Goal: Task Accomplishment & Management: Use online tool/utility

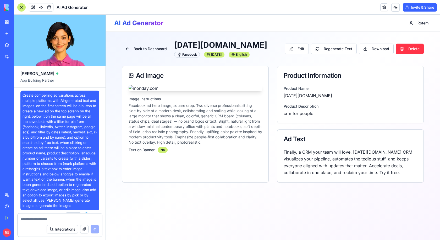
scroll to position [430, 0]
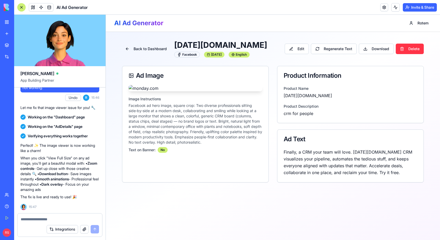
click at [13, 34] on div "New app" at bounding box center [16, 33] width 7 height 5
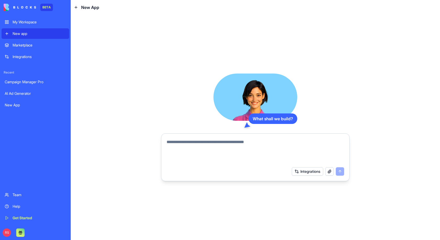
click at [187, 144] on textarea at bounding box center [256, 151] width 178 height 25
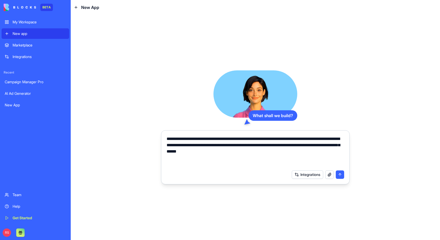
drag, startPoint x: 276, startPoint y: 154, endPoint x: 163, endPoint y: 138, distance: 113.6
click at [164, 138] on div "**********" at bounding box center [256, 149] width 184 height 35
type textarea "**********"
click at [273, 152] on textarea "**********" at bounding box center [256, 151] width 178 height 31
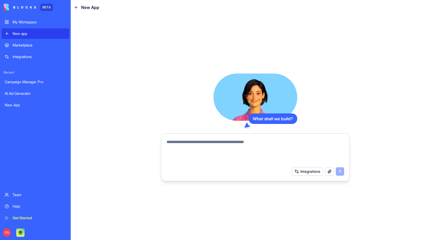
paste textarea "**********"
type textarea "**********"
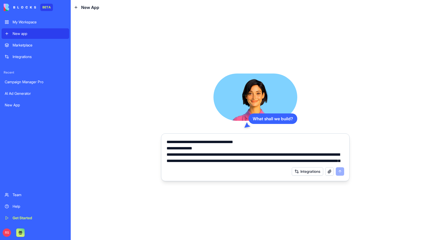
scroll to position [993, 0]
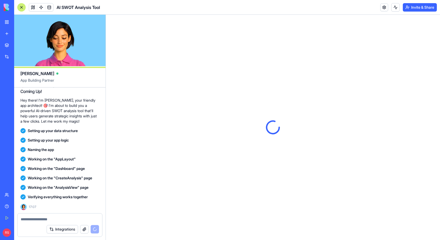
scroll to position [1068, 0]
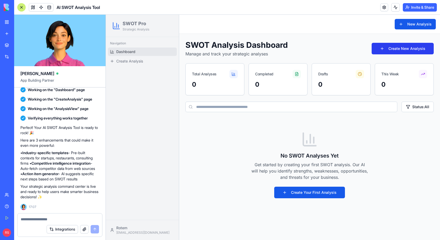
click at [397, 49] on button "Create New Analysis" at bounding box center [403, 49] width 62 height 12
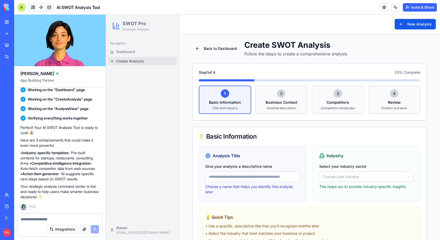
click at [221, 175] on input "Give your analysis a descriptive name" at bounding box center [253, 176] width 95 height 10
type input "**********"
click at [327, 173] on html "**********" at bounding box center [273, 151] width 334 height 272
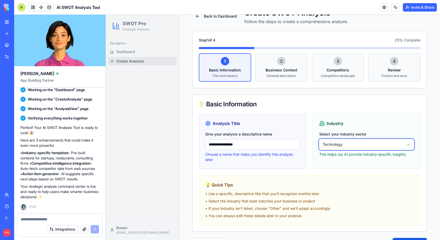
scroll to position [40, 0]
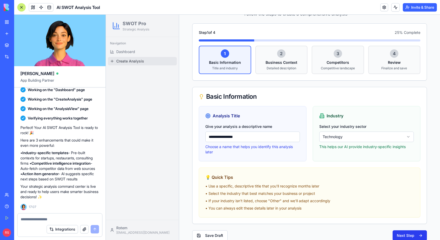
click at [407, 231] on button "Next Step" at bounding box center [410, 235] width 34 height 10
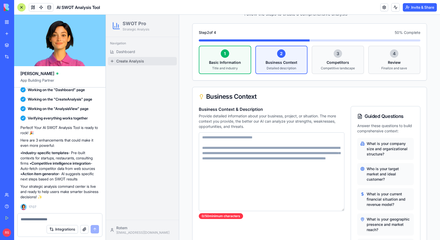
click at [246, 144] on textarea "Business Context & Description" at bounding box center [272, 171] width 146 height 79
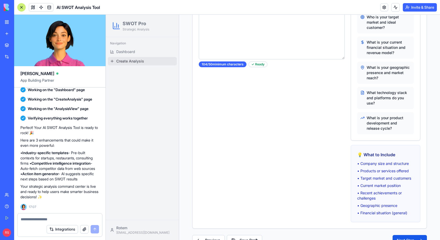
scroll to position [202, 0]
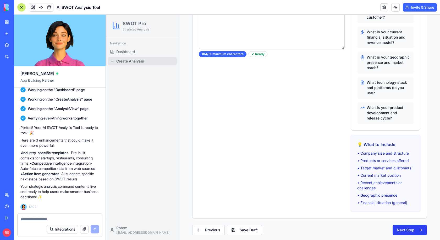
type textarea "**********"
click at [406, 228] on button "Next Step" at bounding box center [410, 229] width 34 height 10
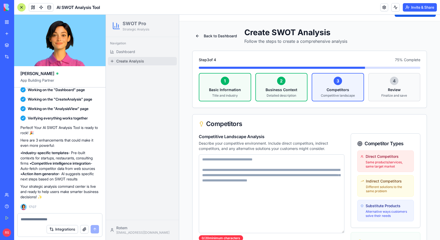
scroll to position [4, 0]
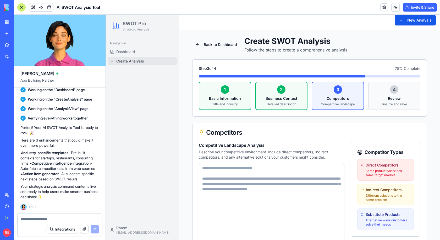
click at [247, 187] on textarea "Competitive Landscape Analysis" at bounding box center [272, 202] width 146 height 79
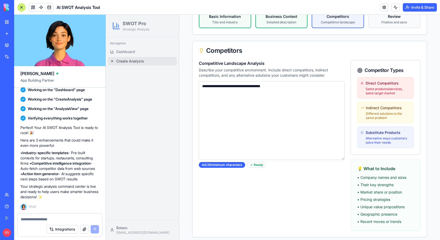
scroll to position [98, 0]
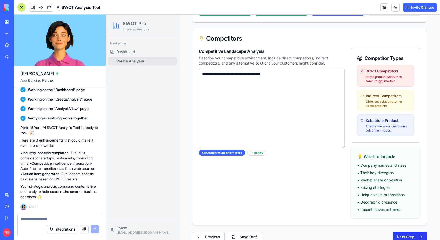
type textarea "**********"
click at [398, 231] on button "Next Step" at bounding box center [410, 236] width 34 height 10
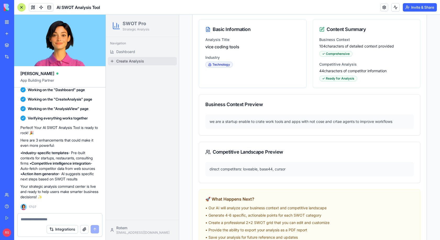
scroll to position [205, 0]
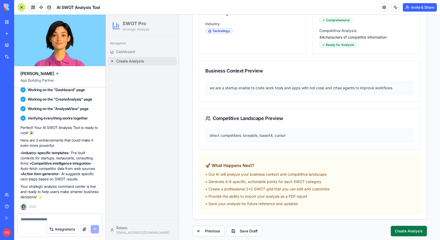
click at [396, 227] on button "Create Analysis" at bounding box center [409, 230] width 36 height 10
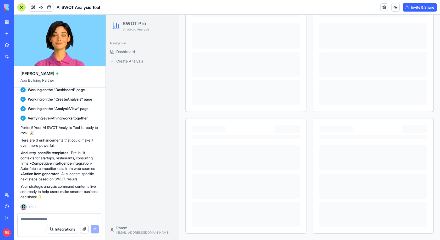
scroll to position [94, 0]
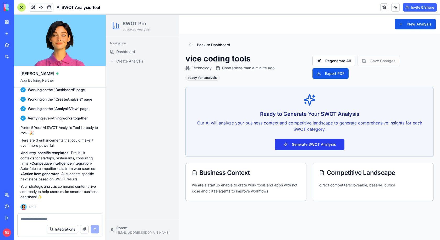
click at [285, 141] on button "Generate SWOT Analysis" at bounding box center [309, 144] width 69 height 12
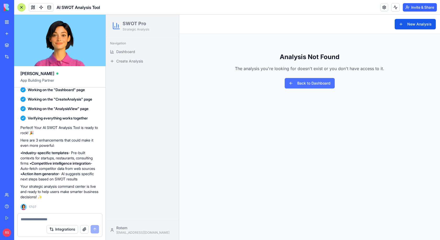
click at [304, 82] on button "Back to Dashboard" at bounding box center [310, 83] width 50 height 10
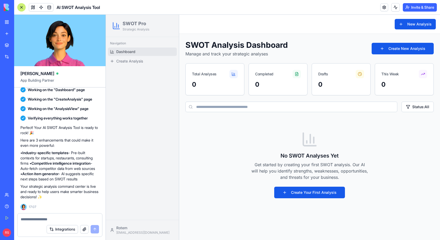
click at [55, 229] on button "Integrations" at bounding box center [62, 229] width 31 height 8
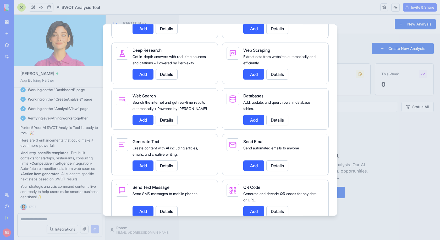
scroll to position [677, 0]
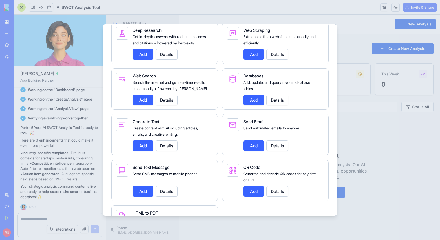
click at [141, 105] on button "Add" at bounding box center [143, 100] width 21 height 10
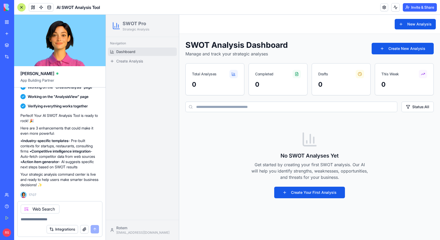
click at [56, 230] on button "Integrations" at bounding box center [62, 229] width 31 height 8
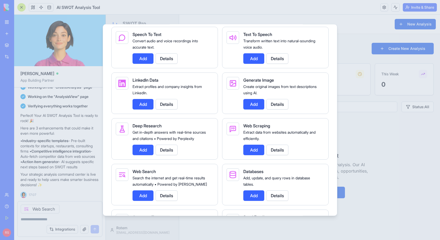
scroll to position [581, 0]
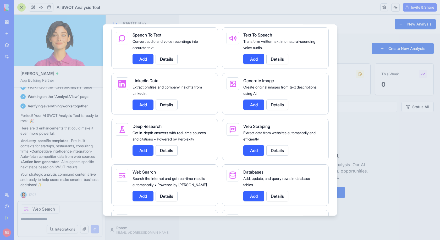
click at [249, 155] on button "Add" at bounding box center [254, 150] width 21 height 10
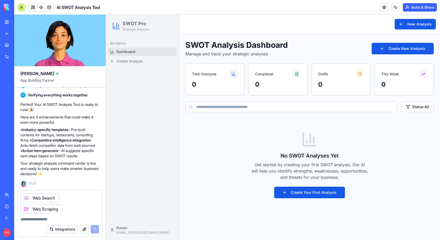
click at [68, 228] on button "Integrations" at bounding box center [62, 229] width 31 height 8
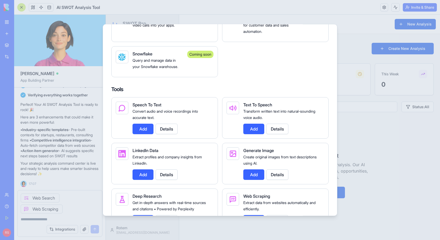
scroll to position [510, 0]
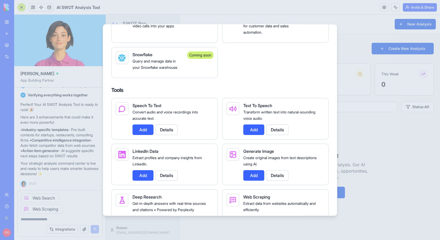
click at [79, 214] on div at bounding box center [220, 120] width 440 height 240
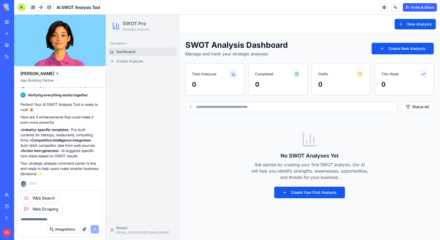
click at [43, 221] on textarea at bounding box center [60, 218] width 78 height 5
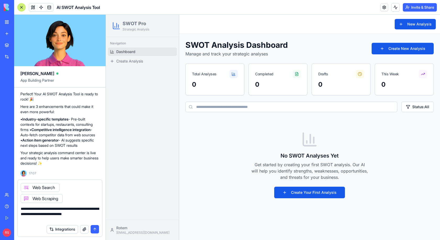
type textarea "**********"
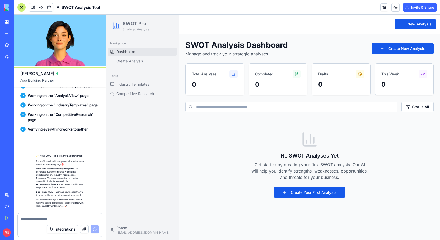
scroll to position [1343, 0]
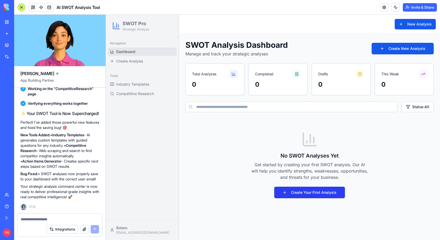
click at [292, 192] on button "Create Your First Analysis" at bounding box center [309, 192] width 71 height 12
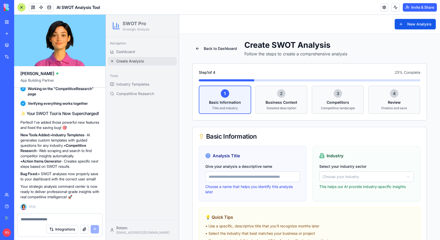
click at [271, 173] on input "Give your analysis a descriptive name" at bounding box center [253, 176] width 95 height 10
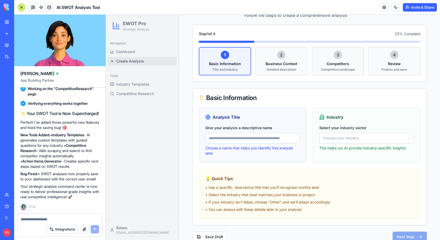
scroll to position [43, 0]
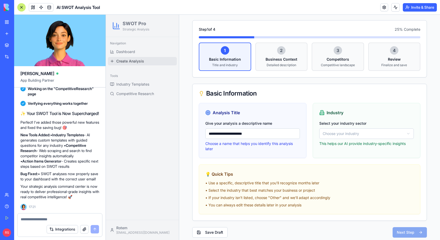
type input "**********"
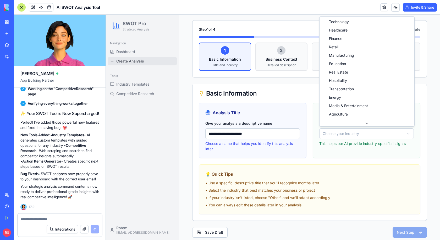
click at [333, 133] on html "**********" at bounding box center [273, 108] width 334 height 272
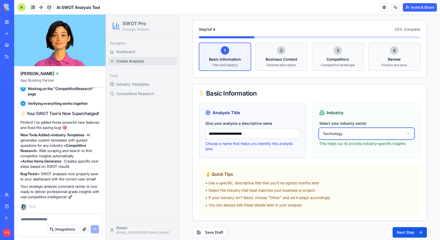
scroll to position [45, 0]
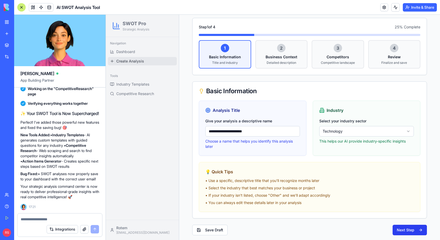
click at [399, 229] on button "Next Step" at bounding box center [410, 229] width 34 height 10
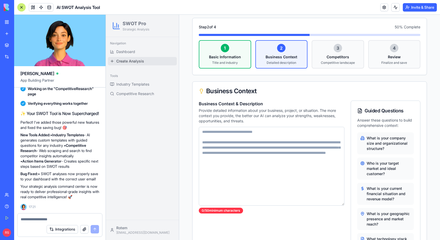
click at [248, 139] on textarea "Business Context & Description" at bounding box center [272, 166] width 146 height 79
click at [376, 146] on p "What is your company size and organizational structure?" at bounding box center [389, 143] width 44 height 16
drag, startPoint x: 368, startPoint y: 137, endPoint x: 388, endPoint y: 148, distance: 23.0
click at [388, 148] on p "What is your company size and organizational structure?" at bounding box center [389, 143] width 44 height 16
click at [269, 147] on textarea "Business Context & Description" at bounding box center [272, 166] width 146 height 79
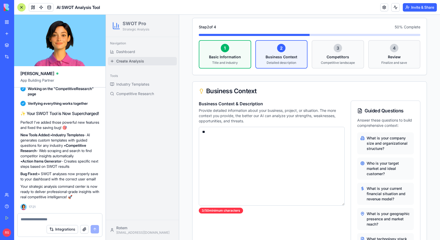
type textarea "*"
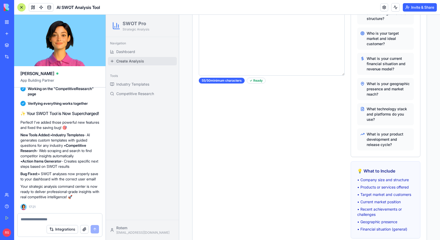
scroll to position [202, 0]
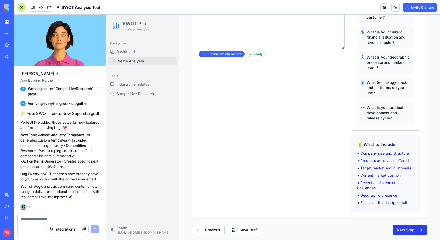
type textarea "**********"
click at [406, 227] on button "Next Step" at bounding box center [410, 229] width 34 height 10
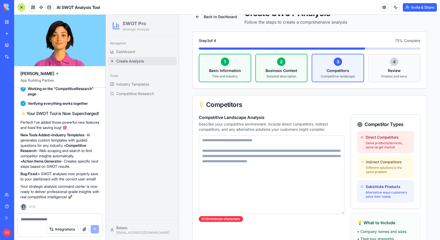
scroll to position [31, 0]
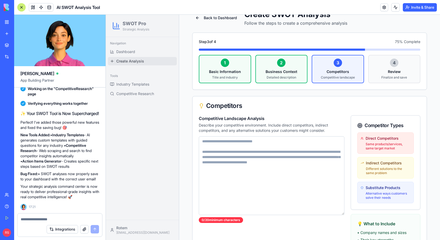
click at [257, 153] on textarea "Competitive Landscape Analysis" at bounding box center [272, 175] width 146 height 79
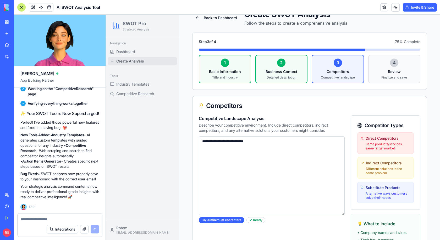
type textarea "**********"
click at [56, 219] on textarea at bounding box center [60, 218] width 79 height 5
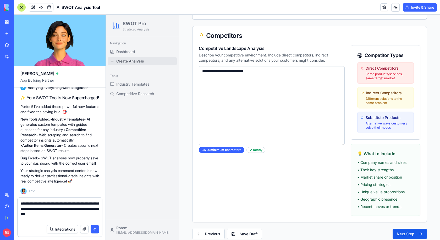
scroll to position [101, 0]
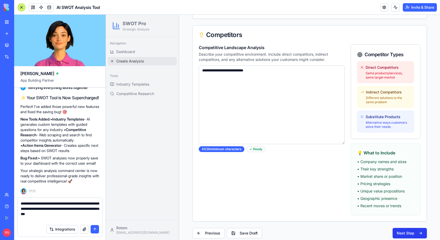
type textarea "**********"
click at [406, 229] on button "Next Step" at bounding box center [410, 233] width 34 height 10
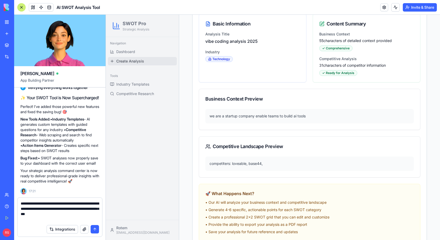
scroll to position [205, 0]
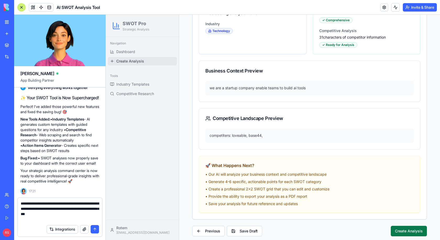
click at [408, 228] on button "Create Analysis" at bounding box center [409, 230] width 36 height 10
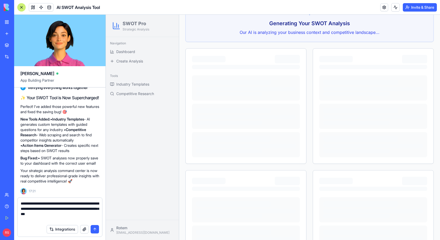
scroll to position [28, 0]
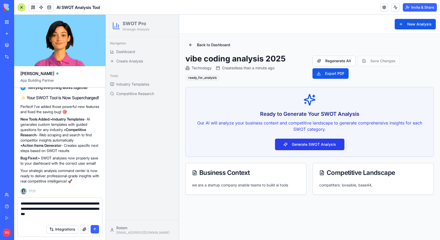
click at [317, 144] on button "Generate SWOT Analysis" at bounding box center [309, 144] width 69 height 12
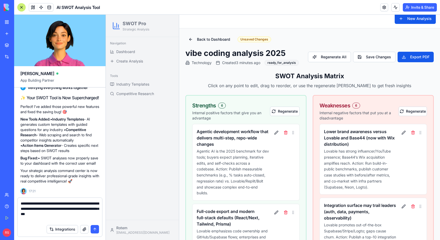
scroll to position [3, 0]
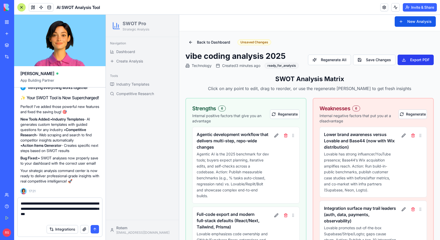
click at [404, 60] on button "Export PDF" at bounding box center [416, 60] width 36 height 10
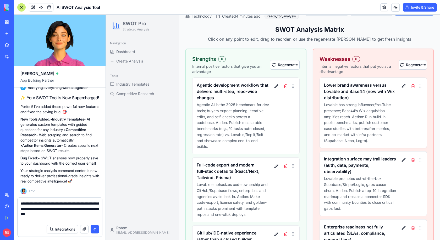
scroll to position [1, 0]
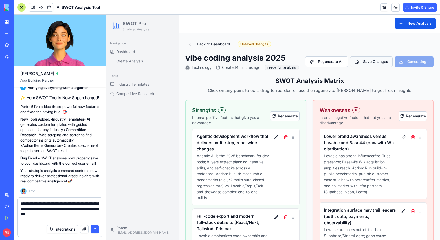
click at [371, 63] on button "Save Changes" at bounding box center [371, 61] width 42 height 10
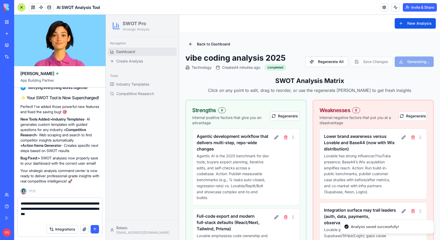
click at [137, 48] on link "Dashboard" at bounding box center [142, 51] width 69 height 8
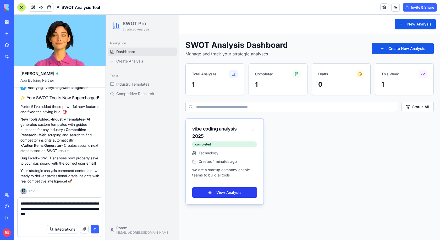
click at [218, 187] on button "View Analysis" at bounding box center [224, 192] width 65 height 10
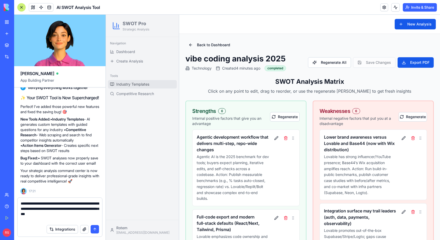
click at [132, 84] on span "Industry Templates" at bounding box center [132, 84] width 33 height 5
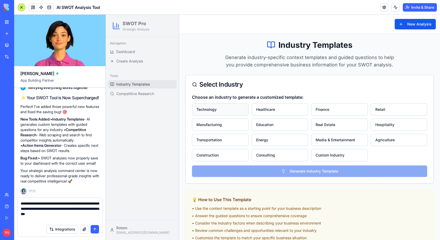
click at [217, 106] on button "Technology" at bounding box center [220, 109] width 57 height 12
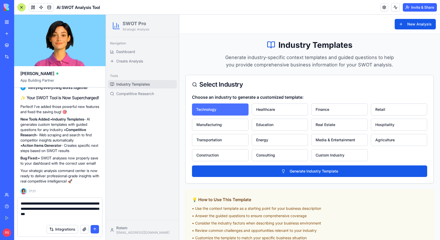
click at [217, 106] on button "Technology" at bounding box center [220, 109] width 57 height 12
click at [131, 92] on span "Competitive Research" at bounding box center [135, 93] width 38 height 5
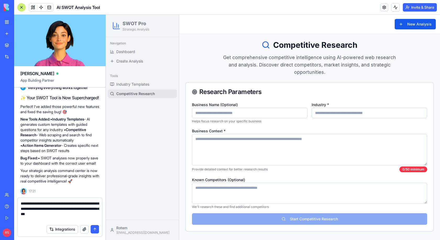
click at [241, 114] on input "Business Name (Optional)" at bounding box center [250, 112] width 116 height 10
click at [329, 141] on textarea "Business Context *" at bounding box center [309, 149] width 235 height 31
click at [94, 230] on button "submit" at bounding box center [95, 229] width 8 height 8
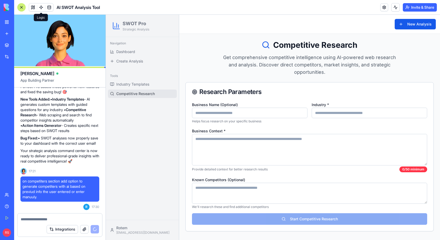
click at [34, 7] on span at bounding box center [41, 7] width 15 height 15
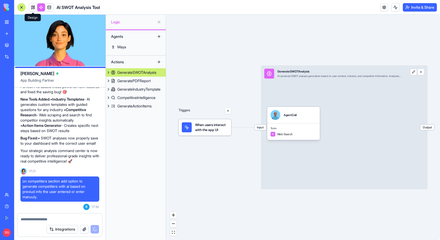
click at [33, 7] on link at bounding box center [33, 7] width 8 height 8
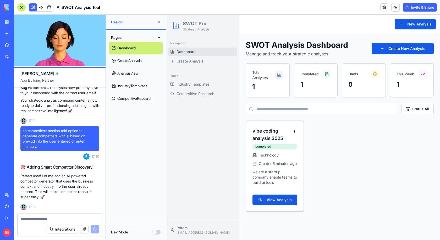
scroll to position [1438, 0]
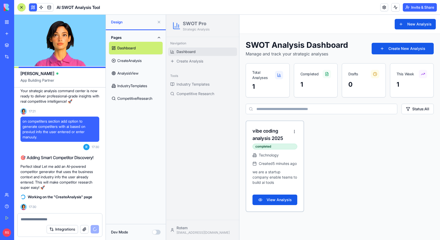
click at [129, 60] on link "CreateAnalysis" at bounding box center [136, 60] width 54 height 13
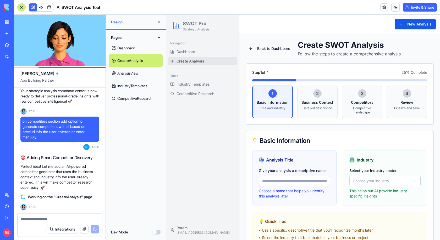
click at [126, 71] on link "AnalysisView" at bounding box center [136, 73] width 54 height 13
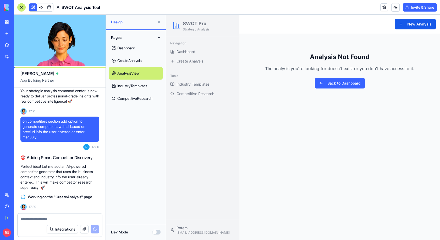
click at [124, 83] on link "IndustryTemplates" at bounding box center [136, 85] width 54 height 13
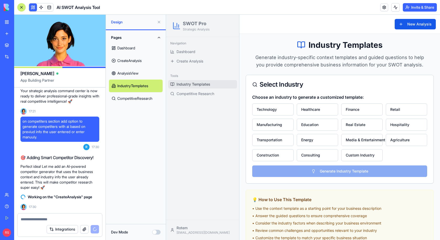
click at [125, 74] on link "AnalysisView" at bounding box center [136, 73] width 54 height 13
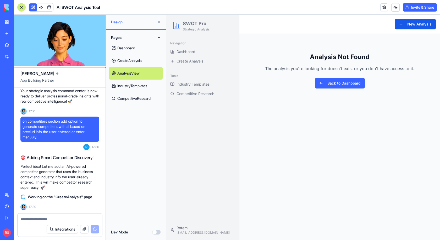
click at [135, 47] on link "Dashboard" at bounding box center [136, 48] width 54 height 13
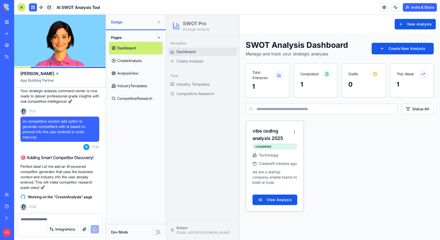
click at [145, 87] on link "IndustryTemplates" at bounding box center [136, 85] width 54 height 13
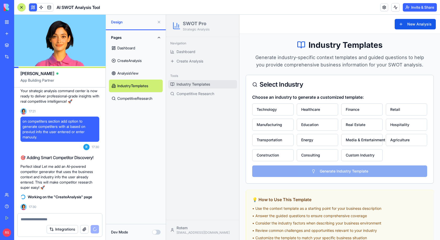
click at [134, 98] on link "CompetitiveResearch" at bounding box center [136, 98] width 54 height 13
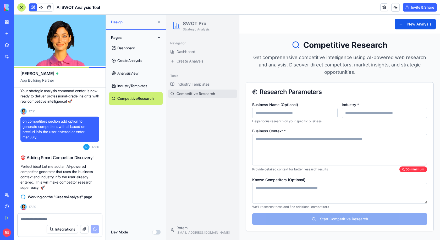
click at [123, 82] on link "IndustryTemplates" at bounding box center [136, 85] width 54 height 13
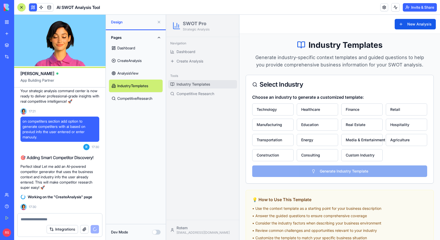
click at [122, 98] on link "CompetitiveResearch" at bounding box center [136, 98] width 54 height 13
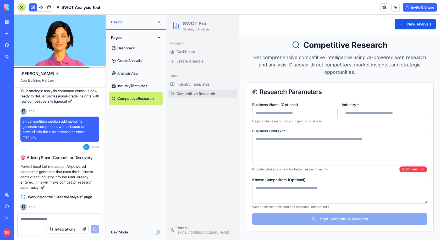
click at [136, 88] on link "IndustryTemplates" at bounding box center [136, 85] width 54 height 13
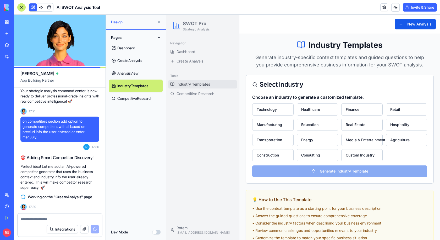
click at [210, 31] on div "SWOT Pro Strategic Analysis" at bounding box center [202, 26] width 69 height 18
click at [19, 7] on div at bounding box center [21, 7] width 8 height 8
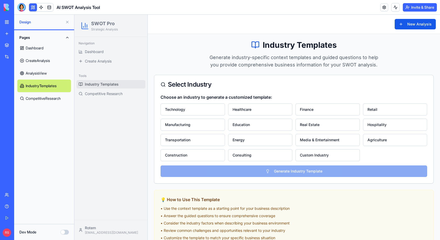
click at [128, 23] on div "SWOT Pro Strategic Analysis" at bounding box center [111, 26] width 69 height 18
click at [41, 47] on link "Dashboard" at bounding box center [44, 48] width 54 height 13
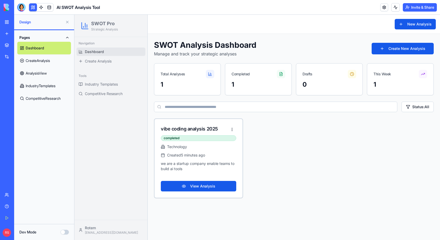
click at [121, 26] on div "SWOT Pro Strategic Analysis" at bounding box center [111, 26] width 69 height 18
click at [69, 22] on button at bounding box center [67, 22] width 8 height 8
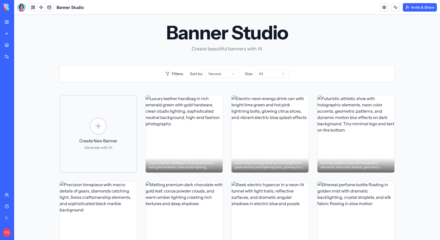
scroll to position [132, 0]
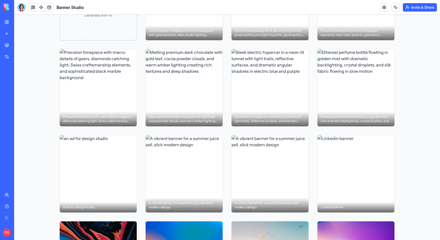
click at [16, 45] on div "Marketplace" at bounding box center [16, 44] width 7 height 5
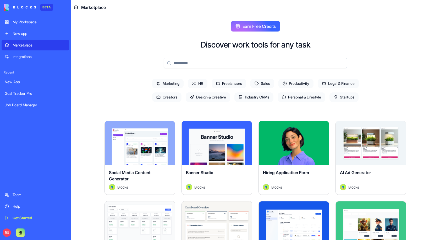
click at [250, 64] on input at bounding box center [255, 63] width 183 height 10
paste input "**********"
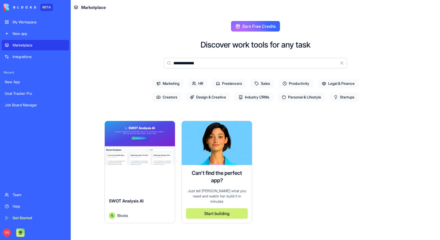
type input "**********"
click at [143, 157] on div "Explore" at bounding box center [140, 143] width 70 height 44
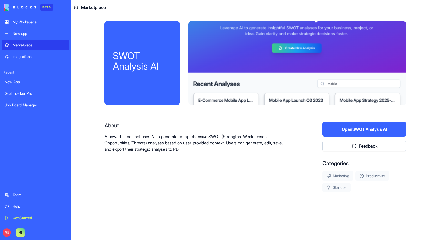
click at [357, 134] on button "Open SWOT Analysis AI" at bounding box center [365, 129] width 84 height 15
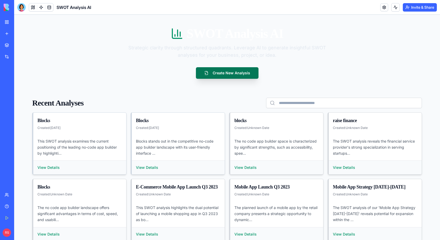
click at [240, 75] on button "Create New Analysis" at bounding box center [227, 73] width 63 height 12
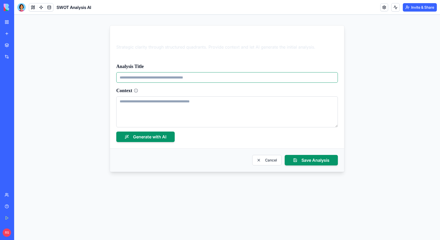
click at [209, 75] on input "Analysis Title" at bounding box center [227, 77] width 222 height 10
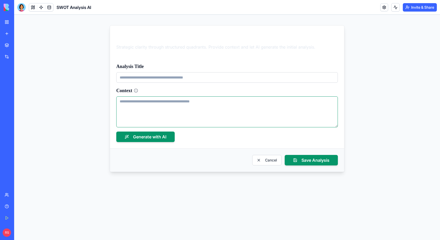
click at [205, 106] on textarea "Context" at bounding box center [227, 111] width 222 height 31
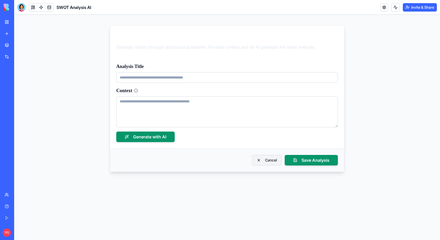
click at [275, 162] on button "Cancel" at bounding box center [266, 160] width 29 height 10
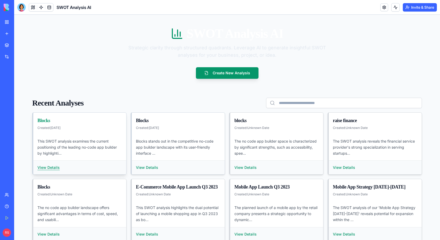
click at [48, 168] on button "View Details" at bounding box center [48, 167] width 22 height 5
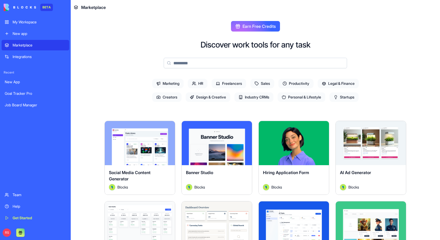
click at [189, 66] on input at bounding box center [255, 63] width 183 height 10
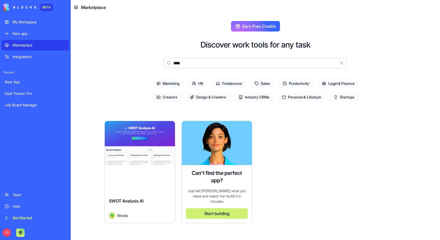
type input "****"
click at [126, 175] on div "Explore SWOT Analysis AI Blocks" at bounding box center [140, 172] width 71 height 102
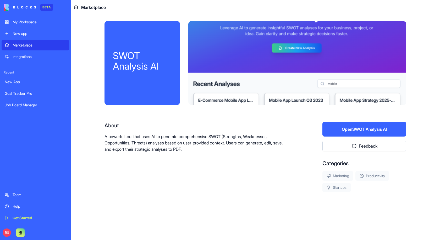
click at [136, 137] on p "A powerful tool that uses AI to generate comprehensive SWOT (Strengths, Weaknes…" at bounding box center [197, 142] width 185 height 19
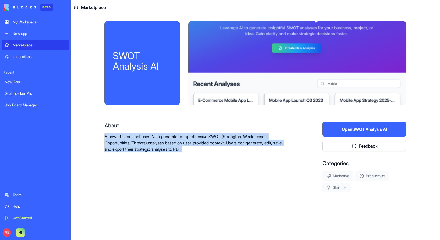
click at [136, 137] on p "A powerful tool that uses AI to generate comprehensive SWOT (Strengths, Weaknes…" at bounding box center [197, 142] width 185 height 19
copy p "A powerful tool that uses AI to generate comprehensive SWOT (Strengths, Weaknes…"
click at [340, 129] on button "Open SWOT Analysis AI" at bounding box center [365, 129] width 84 height 15
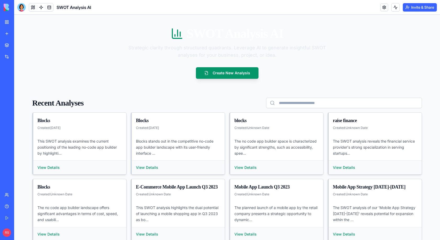
click at [157, 71] on div "SWOT Analysis AI Strategic clarity through structured quadrants. Leverage AI to…" at bounding box center [227, 52] width 403 height 51
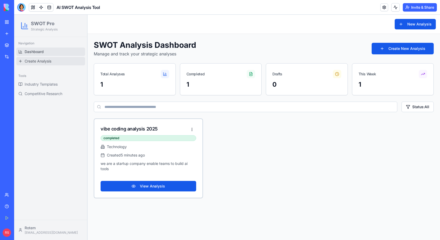
click at [30, 58] on span "Create Analysis" at bounding box center [38, 60] width 27 height 5
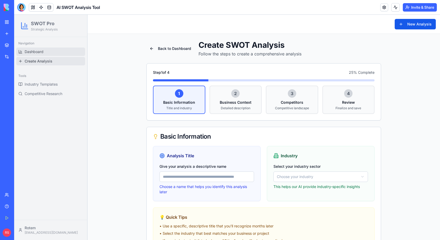
click at [44, 51] on link "Dashboard" at bounding box center [50, 51] width 69 height 8
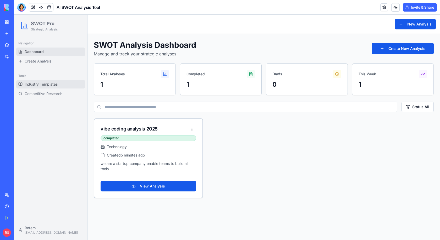
click at [34, 87] on span "Industry Templates" at bounding box center [41, 84] width 33 height 5
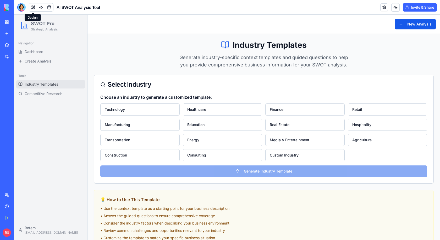
click at [32, 10] on button at bounding box center [33, 7] width 8 height 8
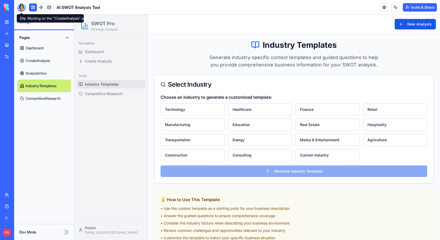
click at [21, 4] on div at bounding box center [21, 7] width 8 height 8
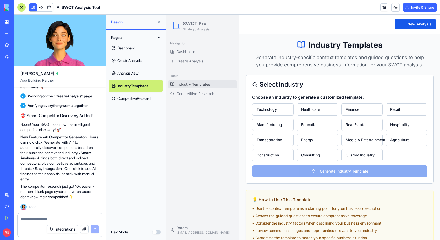
scroll to position [1539, 0]
click at [133, 47] on link "Dashboard" at bounding box center [136, 48] width 54 height 13
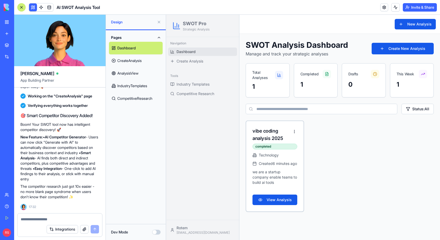
click at [159, 23] on button at bounding box center [159, 22] width 8 height 8
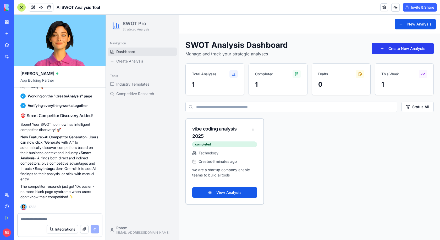
click at [388, 51] on button "Create New Analysis" at bounding box center [403, 49] width 62 height 12
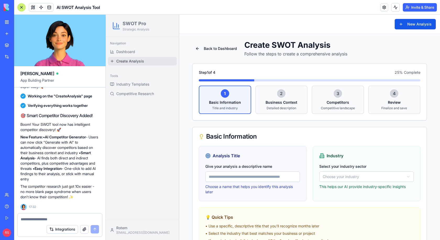
click at [299, 95] on div "2 Business Context Detailed description" at bounding box center [282, 99] width 52 height 28
click at [280, 98] on div "2 Business Context Detailed description" at bounding box center [282, 99] width 52 height 28
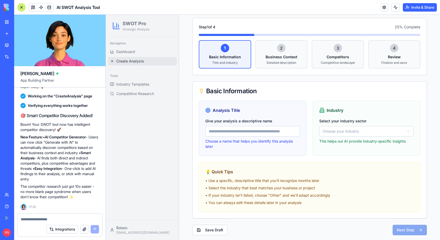
click at [275, 130] on input "Give your analysis a descriptive name" at bounding box center [253, 131] width 95 height 10
type input "**********"
click at [352, 128] on html "**********" at bounding box center [273, 105] width 334 height 272
click at [410, 227] on button "Next Step" at bounding box center [410, 229] width 34 height 10
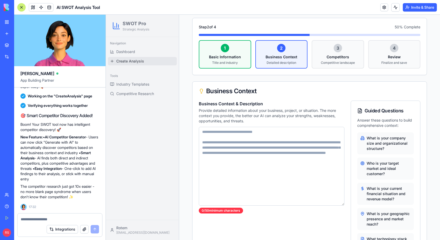
click at [240, 134] on textarea "Business Context & Description" at bounding box center [272, 166] width 146 height 79
click at [258, 147] on textarea "Business Context & Description" at bounding box center [272, 166] width 146 height 79
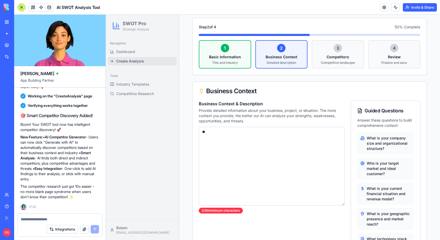
type textarea "*"
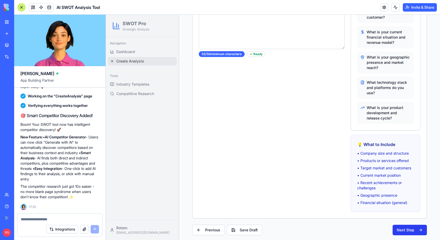
type textarea "**********"
click at [403, 227] on button "Next Step" at bounding box center [410, 229] width 34 height 10
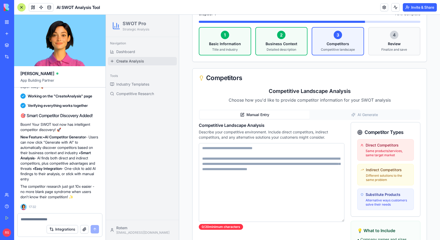
scroll to position [55, 0]
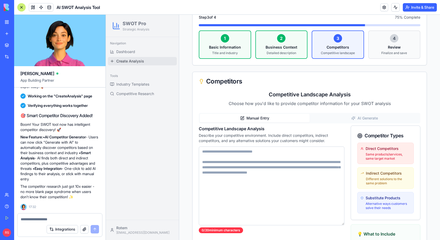
click at [340, 118] on div "Competitive Landscape Analysis Choose how you'd like to provide competitor info…" at bounding box center [310, 193] width 222 height 205
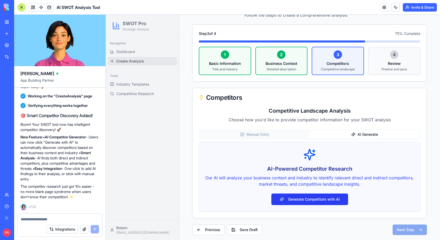
click at [289, 196] on button "Generate Competitors with AI" at bounding box center [310, 199] width 77 height 12
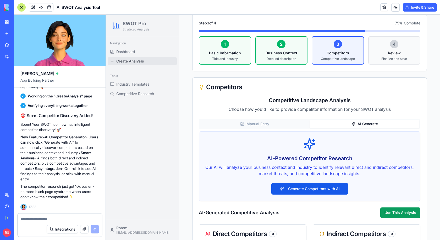
scroll to position [0, 0]
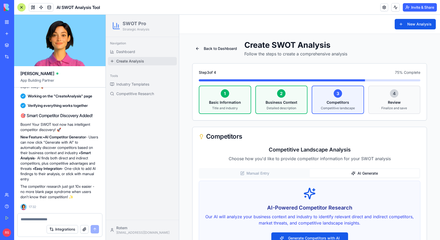
click at [283, 95] on div "2" at bounding box center [281, 93] width 8 height 8
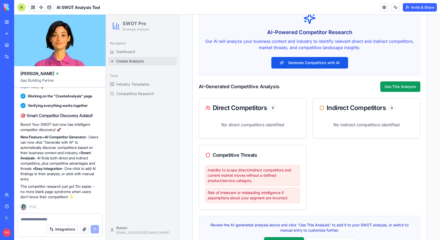
scroll to position [216, 0]
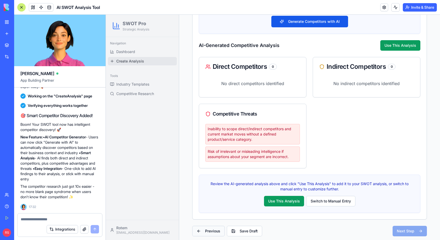
click at [211, 230] on button "Previous" at bounding box center [208, 230] width 33 height 10
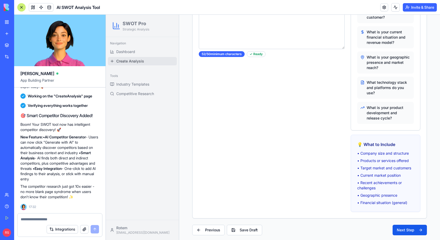
scroll to position [0, 0]
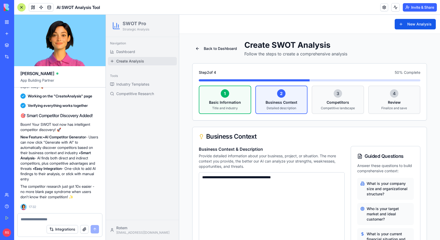
click at [304, 181] on textarea "**********" at bounding box center [272, 211] width 146 height 79
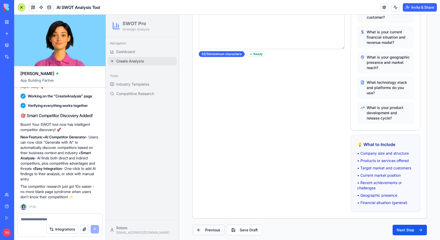
click at [210, 228] on button "Previous" at bounding box center [208, 229] width 33 height 10
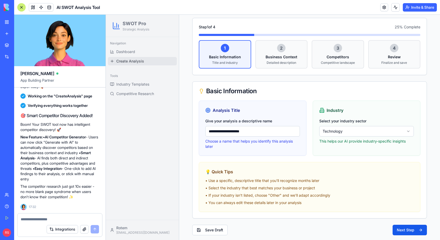
click at [237, 131] on input "**********" at bounding box center [253, 131] width 95 height 10
type input "********"
click at [403, 230] on button "Next Step" at bounding box center [410, 229] width 34 height 10
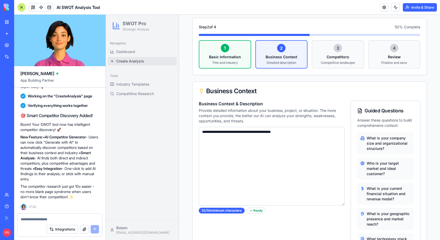
click at [249, 133] on textarea "**********" at bounding box center [272, 166] width 146 height 79
click at [226, 136] on textarea "**" at bounding box center [272, 166] width 146 height 79
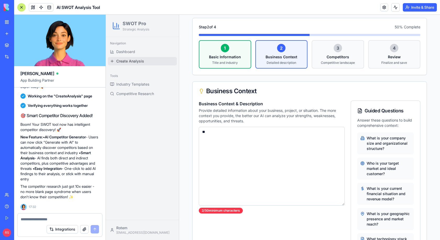
click at [226, 136] on textarea "**" at bounding box center [272, 166] width 146 height 79
paste textarea "**********"
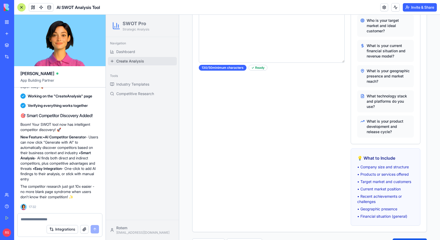
scroll to position [190, 0]
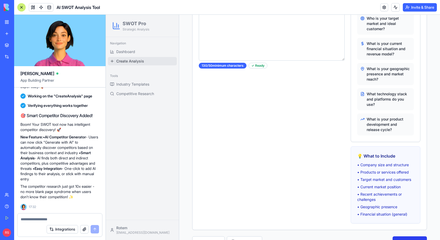
type textarea "**********"
click at [402, 236] on button "Next Step" at bounding box center [410, 241] width 34 height 10
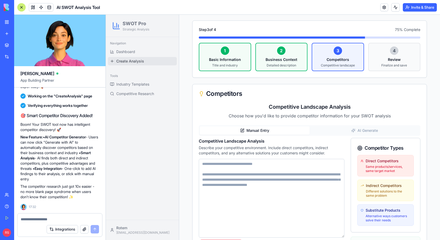
scroll to position [33, 0]
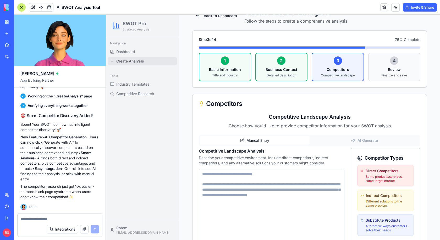
click at [344, 138] on button "AI Generate" at bounding box center [365, 140] width 110 height 8
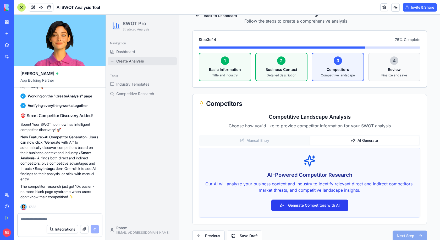
click at [288, 206] on button "Generate Competitors with AI" at bounding box center [310, 205] width 77 height 12
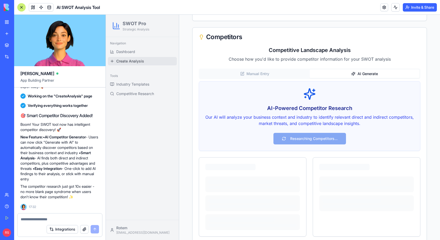
scroll to position [102, 0]
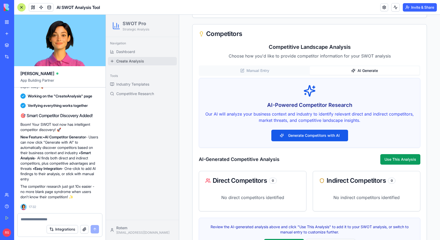
drag, startPoint x: 47, startPoint y: 137, endPoint x: 82, endPoint y: 152, distance: 37.7
click at [82, 152] on p "New Feature: • AI Competitor Generator - Users can now click "Generate with AI"…" at bounding box center [59, 157] width 79 height 47
copy p "AI Competitor Generator - Users can now click "Generate with AI" to automatical…"
click at [45, 219] on textarea at bounding box center [60, 218] width 78 height 5
paste textarea "**********"
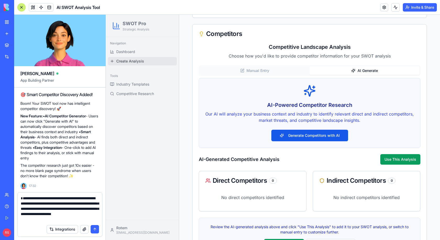
type textarea "**********"
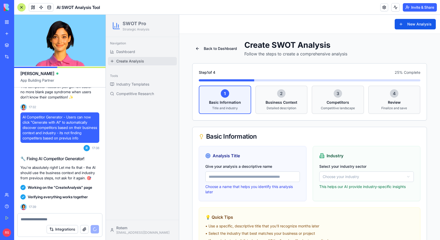
scroll to position [1740, 0]
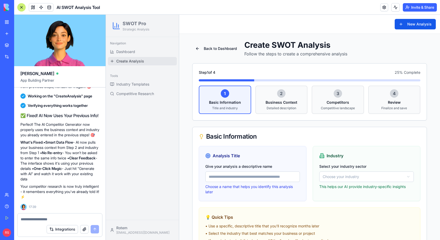
click at [227, 176] on input "Give your analysis a descriptive name" at bounding box center [253, 176] width 95 height 10
type input "**********"
click at [333, 179] on html "**********" at bounding box center [273, 151] width 334 height 272
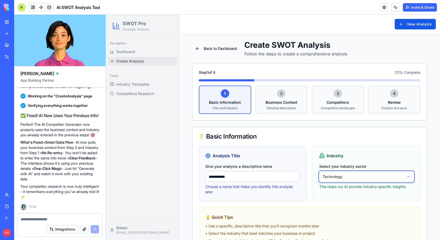
scroll to position [45, 0]
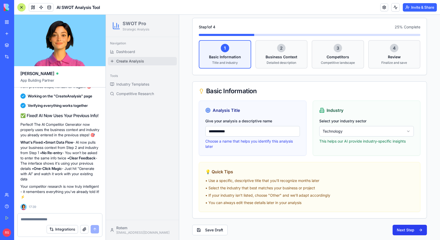
click at [403, 230] on button "Next Step" at bounding box center [410, 229] width 34 height 10
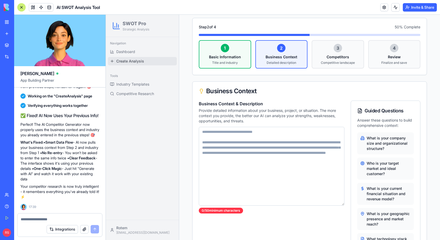
click at [234, 141] on textarea "Business Context & Description" at bounding box center [272, 166] width 146 height 79
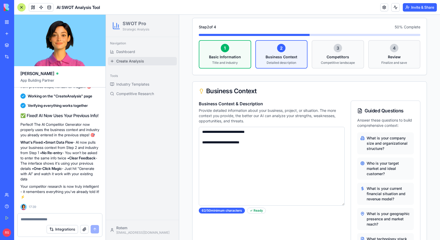
paste textarea "**********"
drag, startPoint x: 252, startPoint y: 141, endPoint x: 199, endPoint y: 141, distance: 53.7
click at [199, 141] on div "**********" at bounding box center [310, 237] width 234 height 274
click at [218, 158] on textarea "**********" at bounding box center [272, 166] width 146 height 79
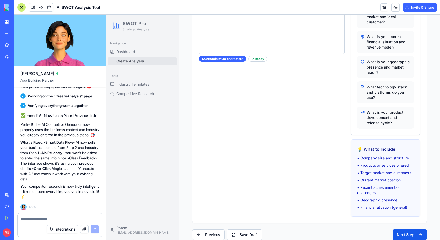
scroll to position [202, 0]
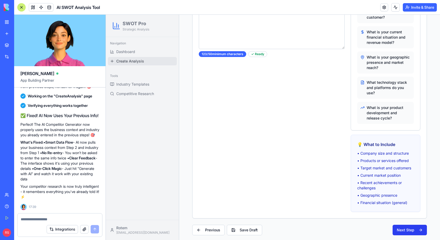
type textarea "**********"
click at [406, 227] on button "Next Step" at bounding box center [410, 229] width 34 height 10
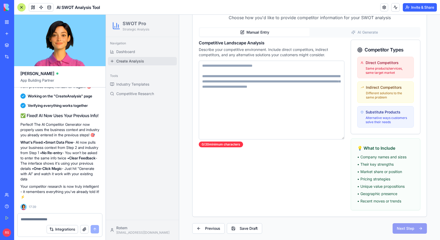
scroll to position [138, 0]
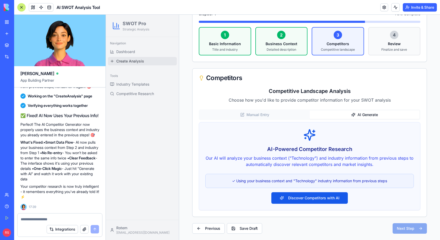
click at [359, 86] on div "Competitors Competitive Landscape Analysis Choose how you'd like to provide com…" at bounding box center [309, 142] width 235 height 148
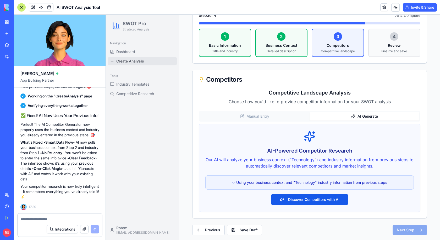
click at [359, 116] on button "AI Generate" at bounding box center [365, 116] width 110 height 8
click at [305, 199] on button "Discover Competitors with AI" at bounding box center [310, 199] width 77 height 12
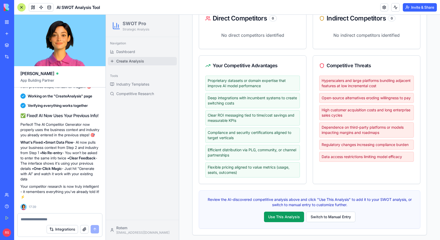
scroll to position [298, 0]
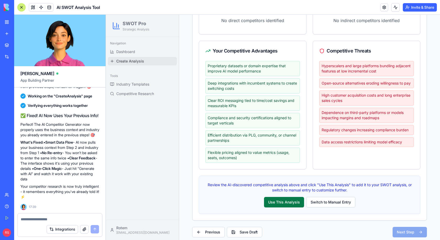
click at [296, 201] on button "Use This Analysis" at bounding box center [284, 202] width 40 height 10
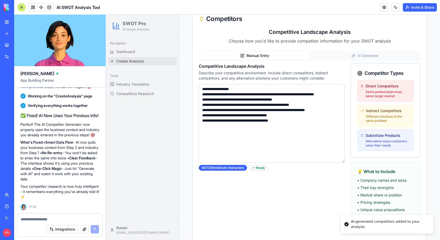
scroll to position [138, 0]
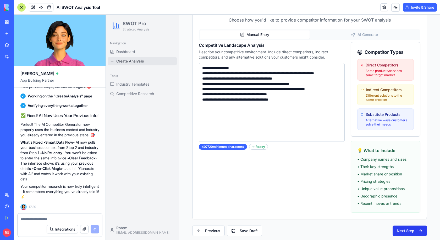
click at [403, 229] on button "Next Step" at bounding box center [410, 230] width 34 height 10
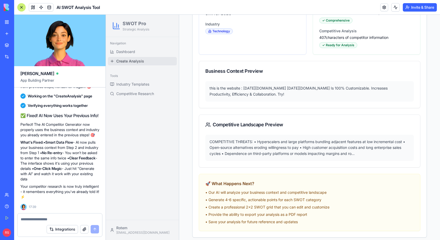
scroll to position [223, 0]
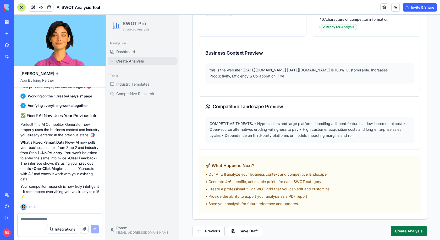
click at [401, 230] on button "Create Analysis" at bounding box center [409, 230] width 36 height 10
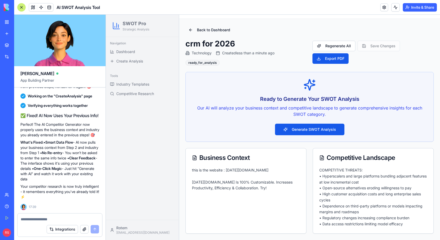
scroll to position [14, 0]
